Goal: Navigation & Orientation: Find specific page/section

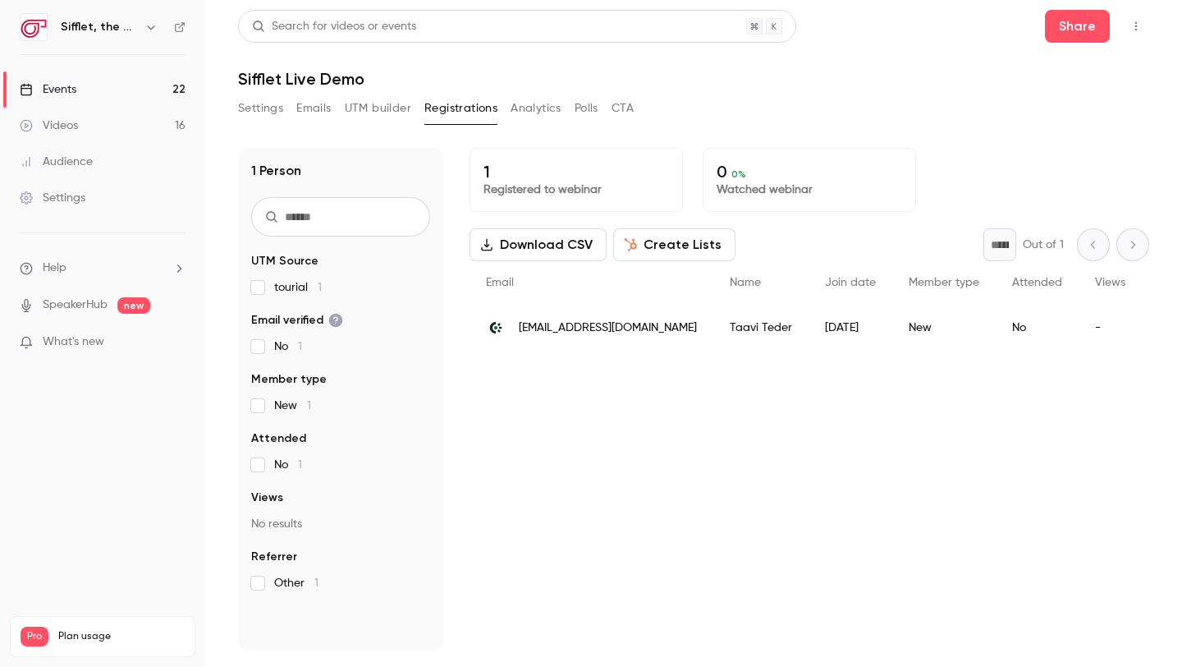
click at [157, 83] on link "Events 22" at bounding box center [102, 89] width 205 height 36
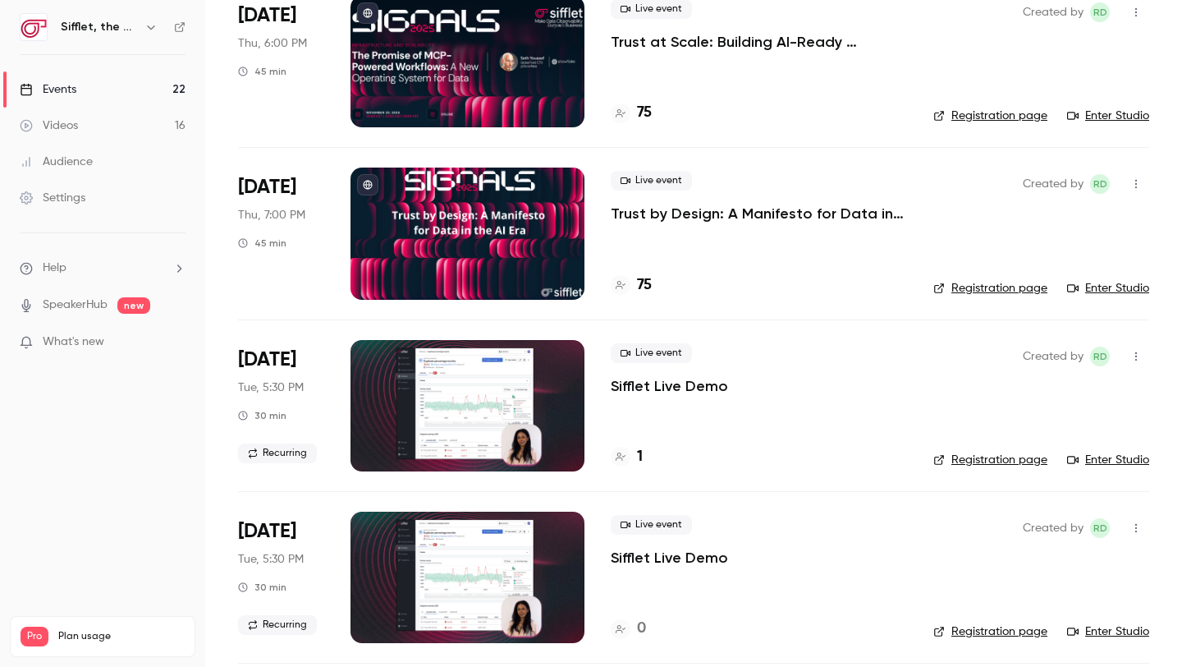
scroll to position [2894, 0]
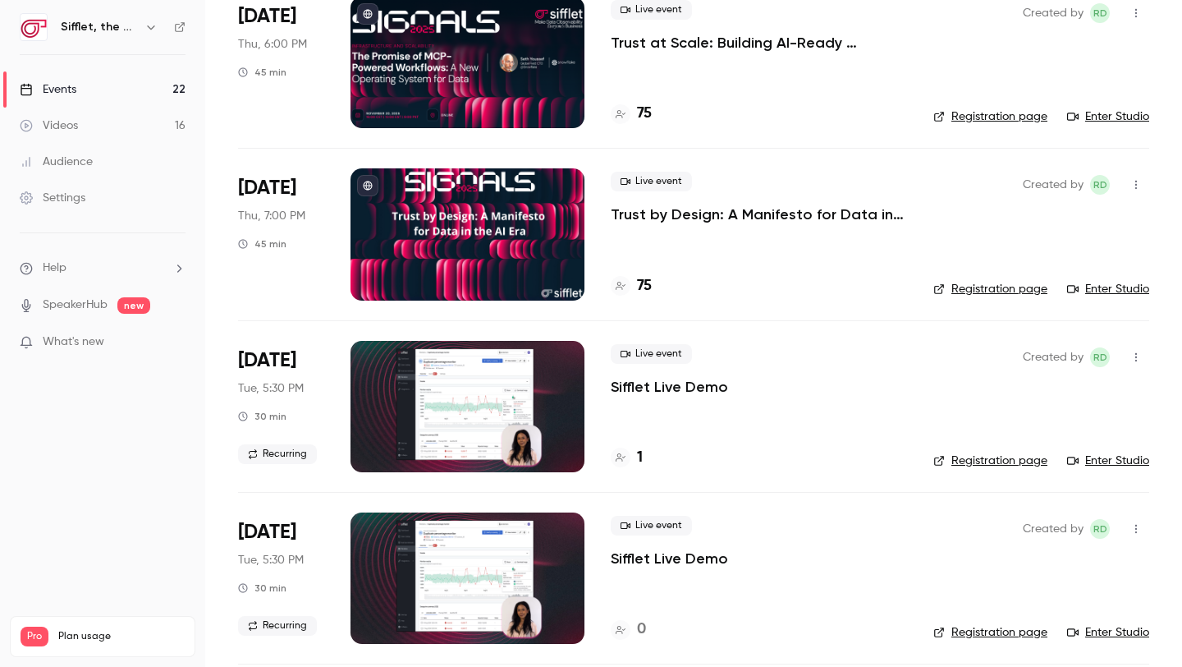
click at [640, 459] on h4 "1" at bounding box center [640, 458] width 6 height 22
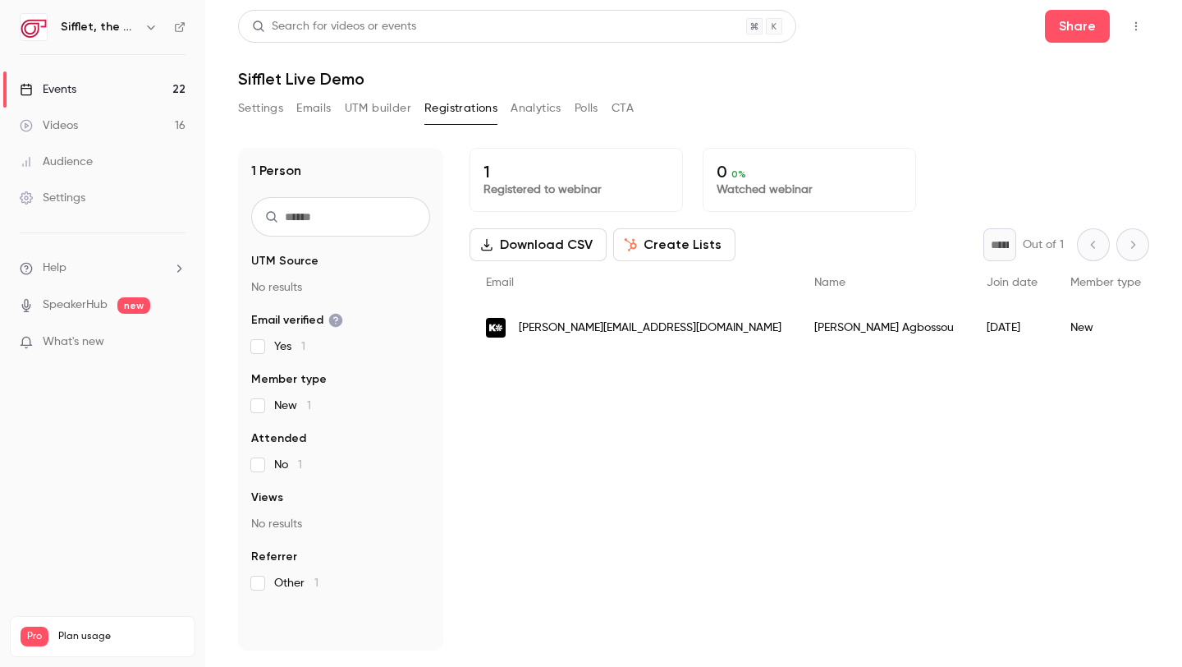
click at [152, 81] on link "Events 22" at bounding box center [102, 89] width 205 height 36
